Goal: Navigation & Orientation: Understand site structure

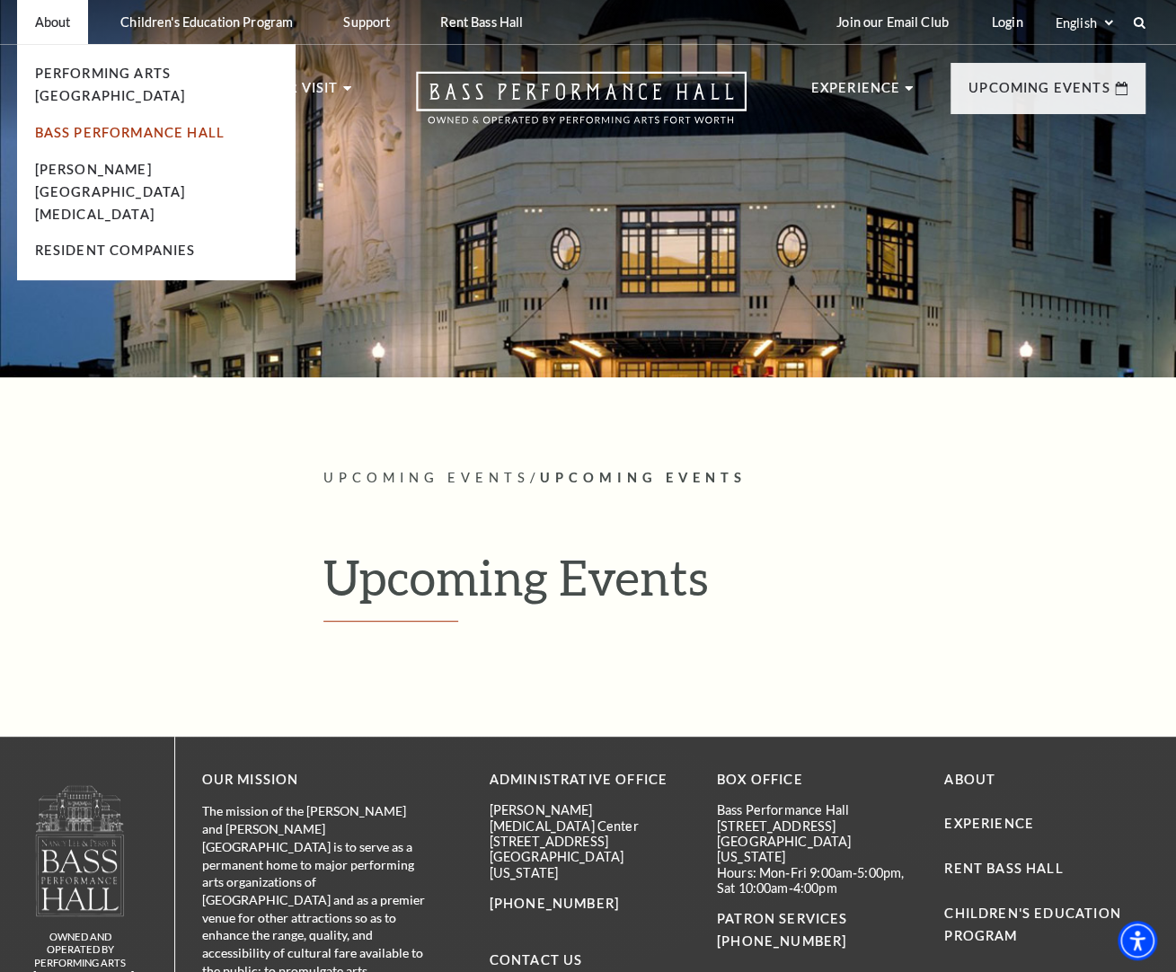
click at [119, 125] on link "Bass Performance Hall" at bounding box center [130, 132] width 190 height 15
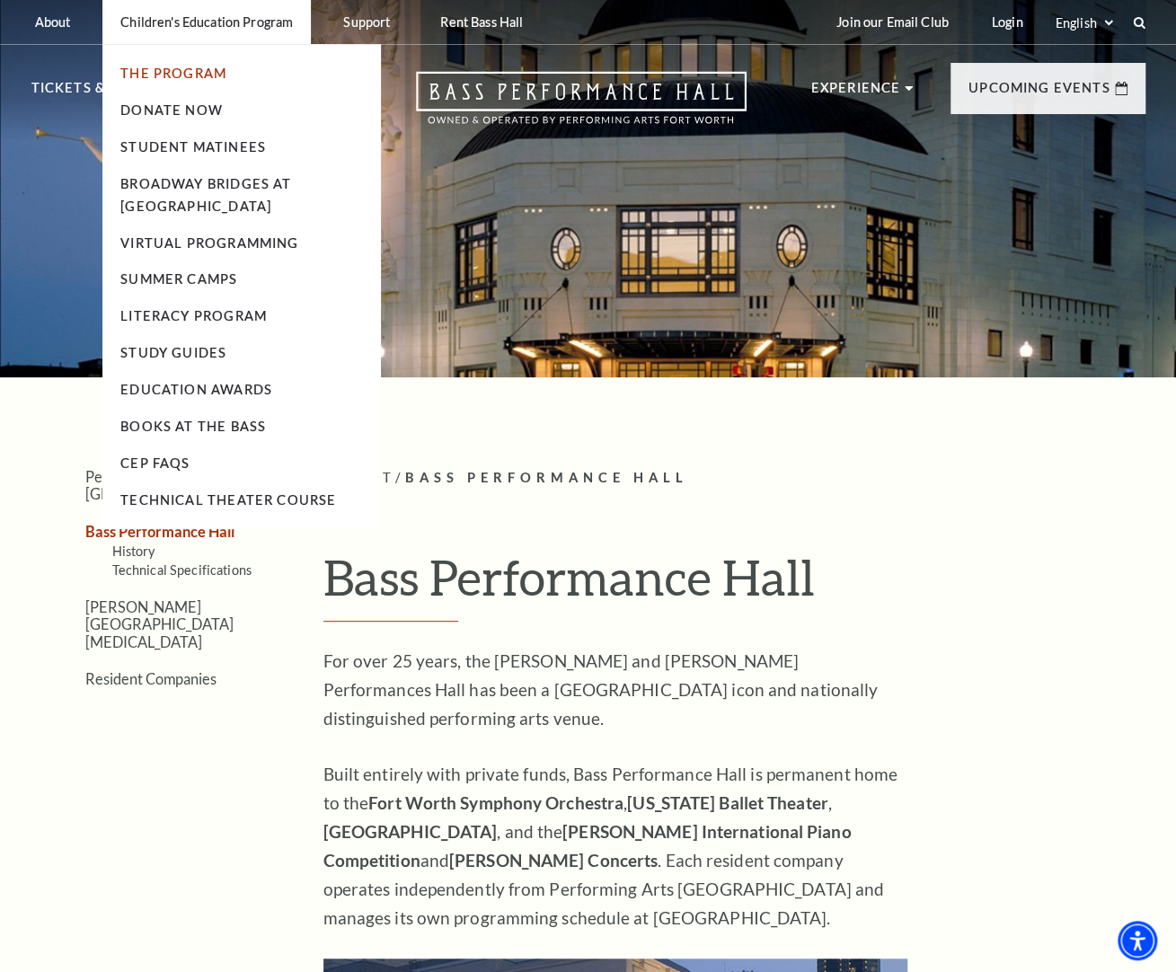
click at [162, 75] on link "The Program" at bounding box center [173, 73] width 106 height 15
